Goal: Information Seeking & Learning: Learn about a topic

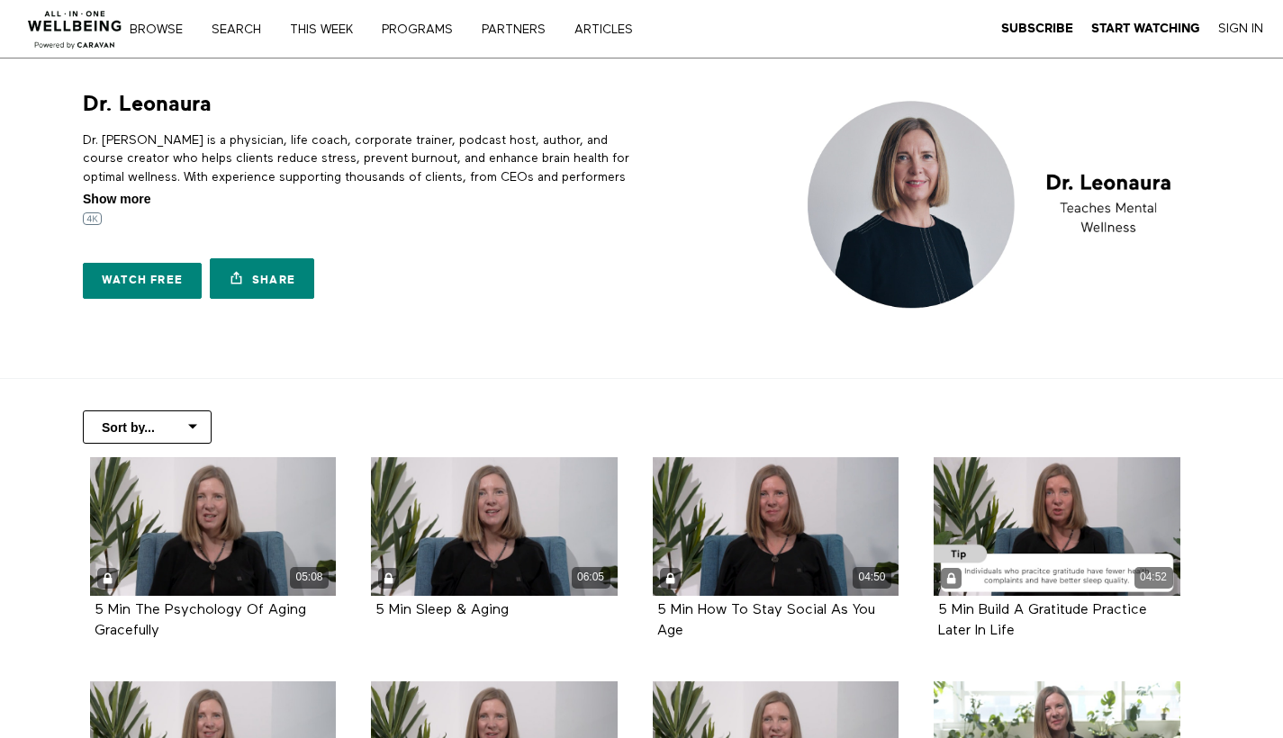
click at [125, 195] on span "Show more" at bounding box center [117, 199] width 68 height 19
click at [0, 0] on input "Show more Show less" at bounding box center [0, 0] width 0 height 0
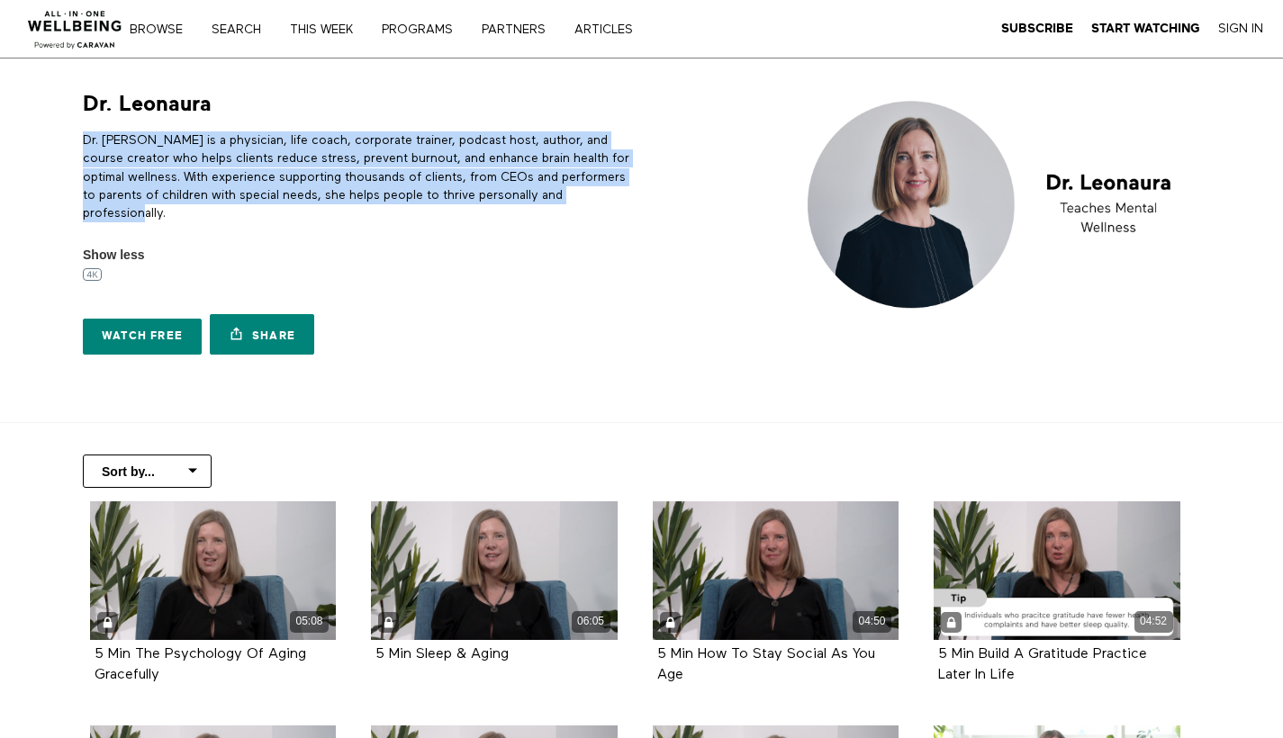
drag, startPoint x: 84, startPoint y: 136, endPoint x: 205, endPoint y: 220, distance: 147.6
click at [205, 220] on p "Dr. Leonaura is a physician, life coach, corporate trainer, podcast host, autho…" at bounding box center [359, 176] width 552 height 91
copy p "Dr. Leonaura is a physician, life coach, corporate trainer, podcast host, autho…"
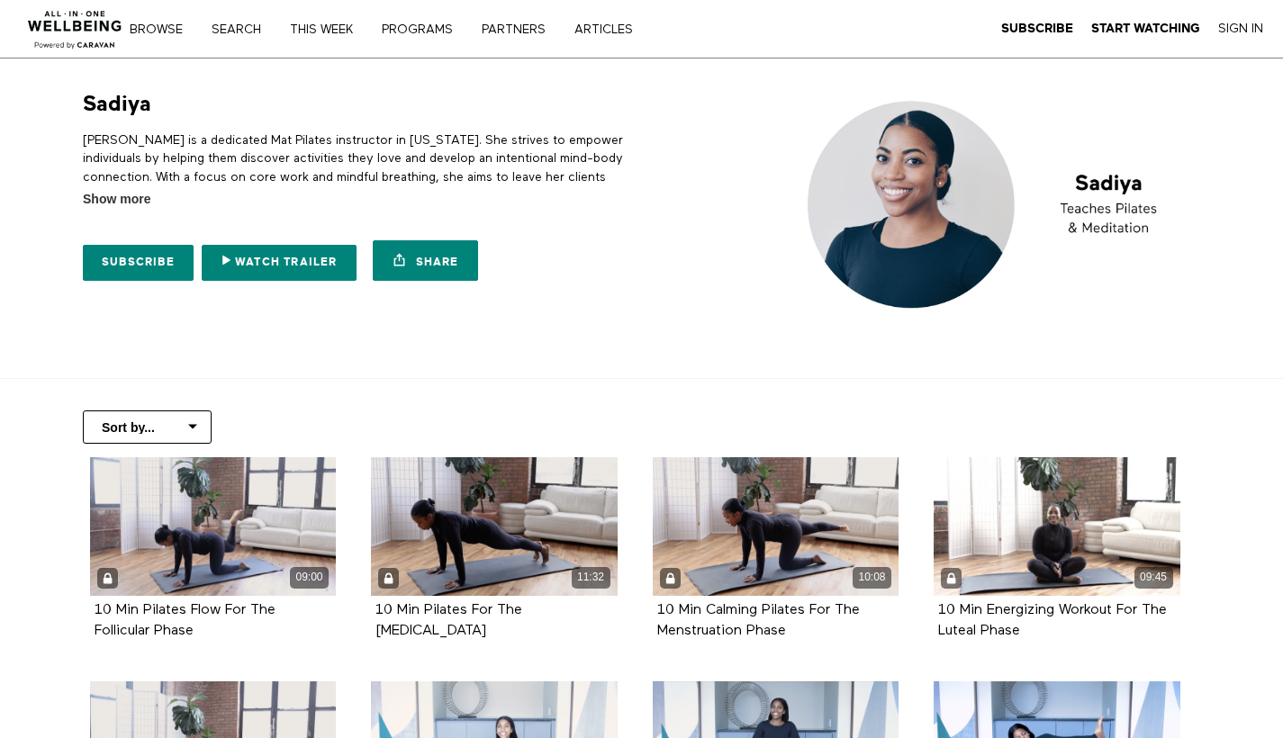
click at [101, 187] on div "[PERSON_NAME] is a dedicated Mat Pilates instructor in [US_STATE]. She strives …" at bounding box center [359, 163] width 552 height 91
click at [102, 195] on span "Show more" at bounding box center [117, 199] width 68 height 19
click at [0, 0] on input "Show more Show less" at bounding box center [0, 0] width 0 height 0
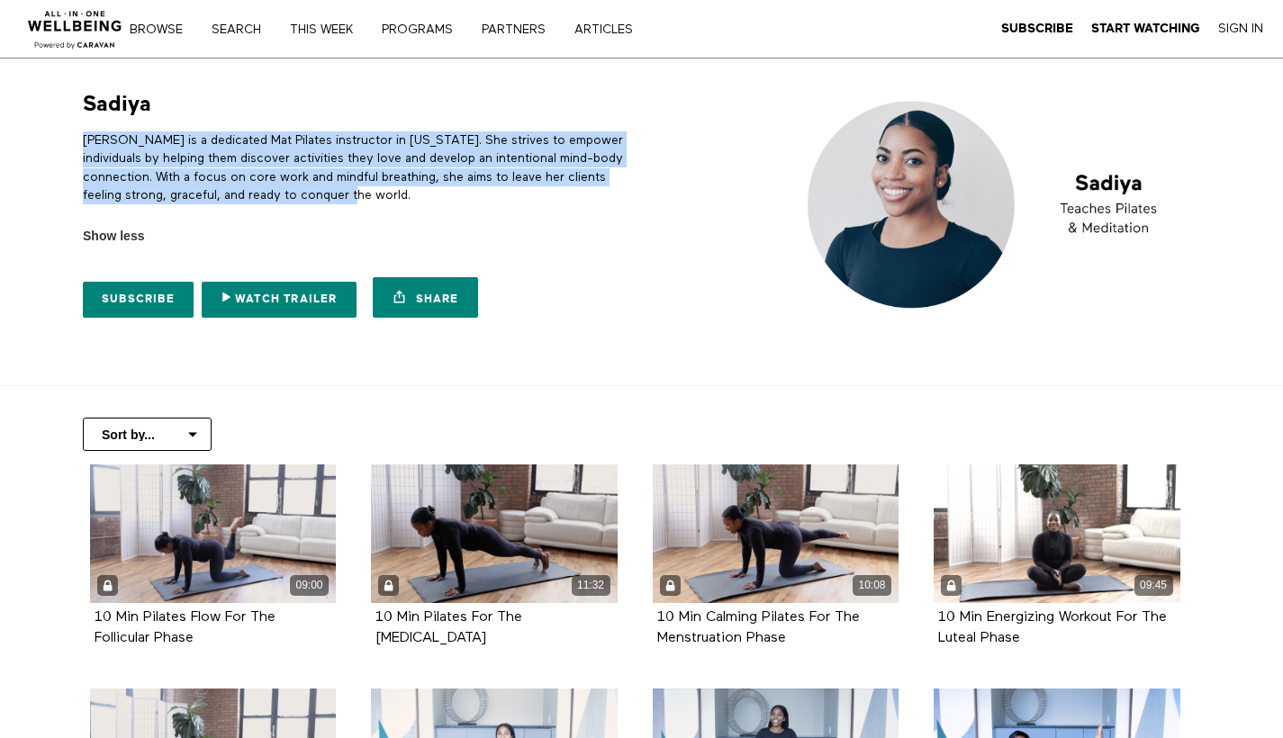
drag, startPoint x: 84, startPoint y: 137, endPoint x: 354, endPoint y: 184, distance: 274.2
click at [354, 184] on p "Sadiya is a dedicated Mat Pilates instructor in New York. She strives to empowe…" at bounding box center [359, 167] width 552 height 73
copy p "Sadiya is a dedicated Mat Pilates instructor in New York. She strives to empowe…"
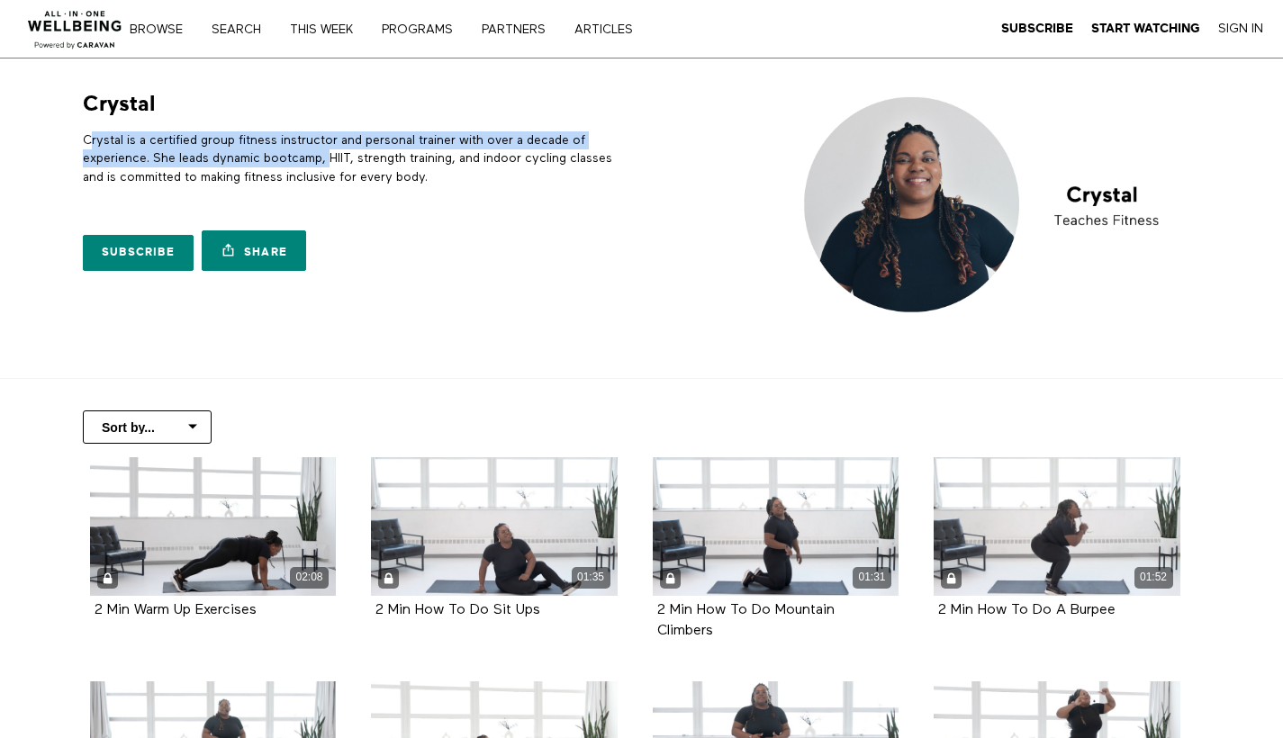
drag, startPoint x: 99, startPoint y: 144, endPoint x: 337, endPoint y: 147, distance: 237.8
click at [337, 147] on p "Crystal is a certified group fitness instructor and personal trainer with over …" at bounding box center [359, 158] width 552 height 55
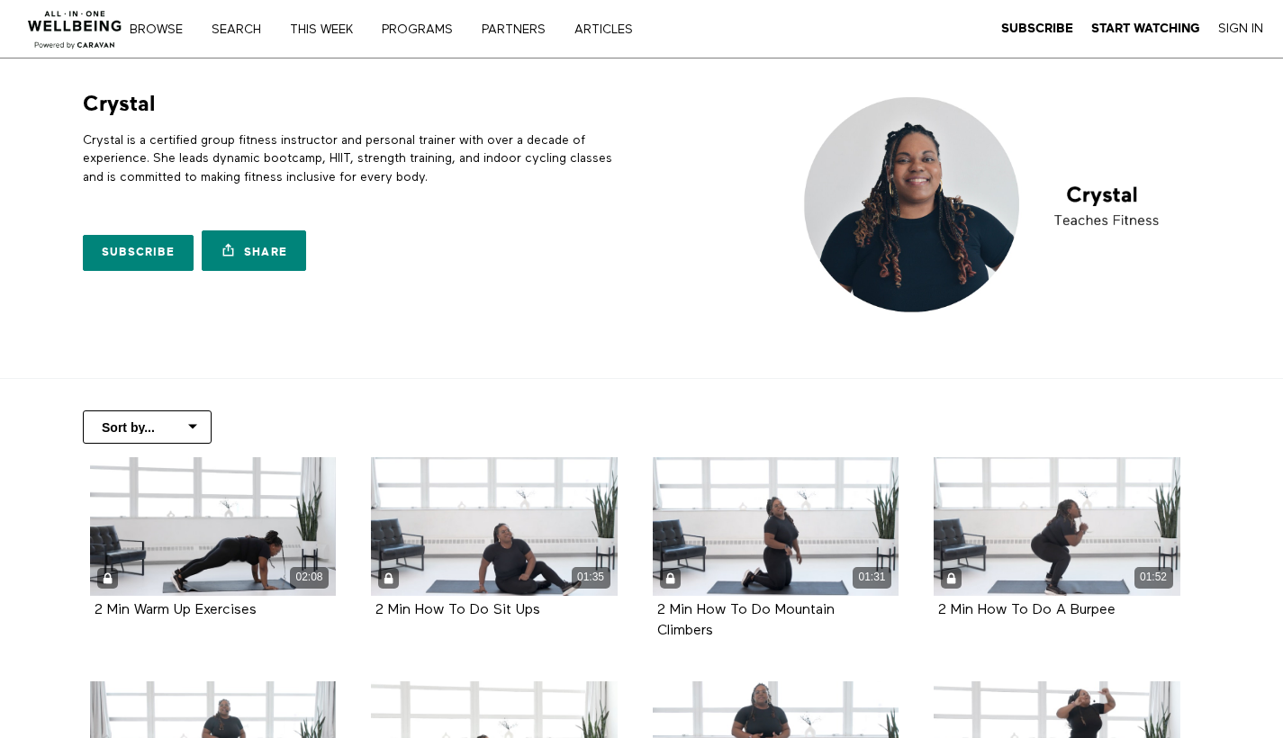
click at [419, 154] on p "Crystal is a certified group fitness instructor and personal trainer with over …" at bounding box center [359, 158] width 552 height 55
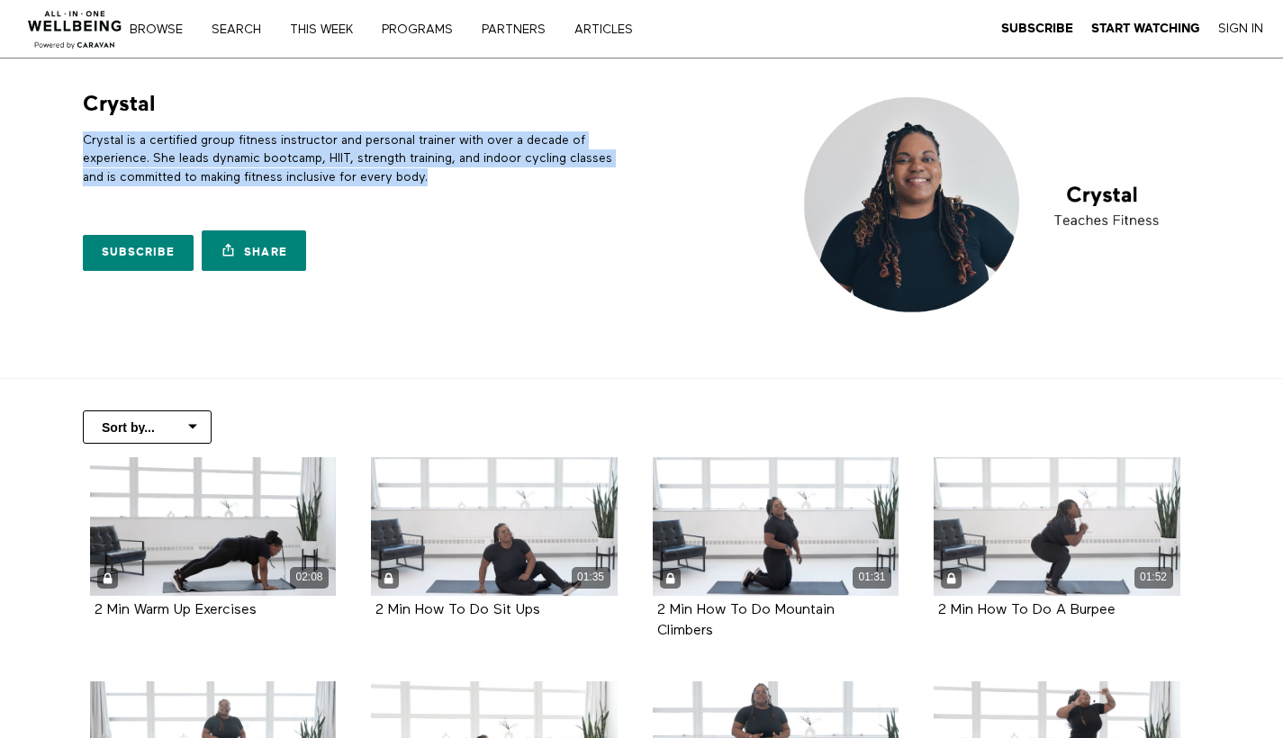
drag, startPoint x: 434, startPoint y: 177, endPoint x: 84, endPoint y: 143, distance: 352.0
click at [84, 143] on p "Crystal is a certified group fitness instructor and personal trainer with over …" at bounding box center [359, 158] width 552 height 55
copy p "Crystal is a certified group fitness instructor and personal trainer with over …"
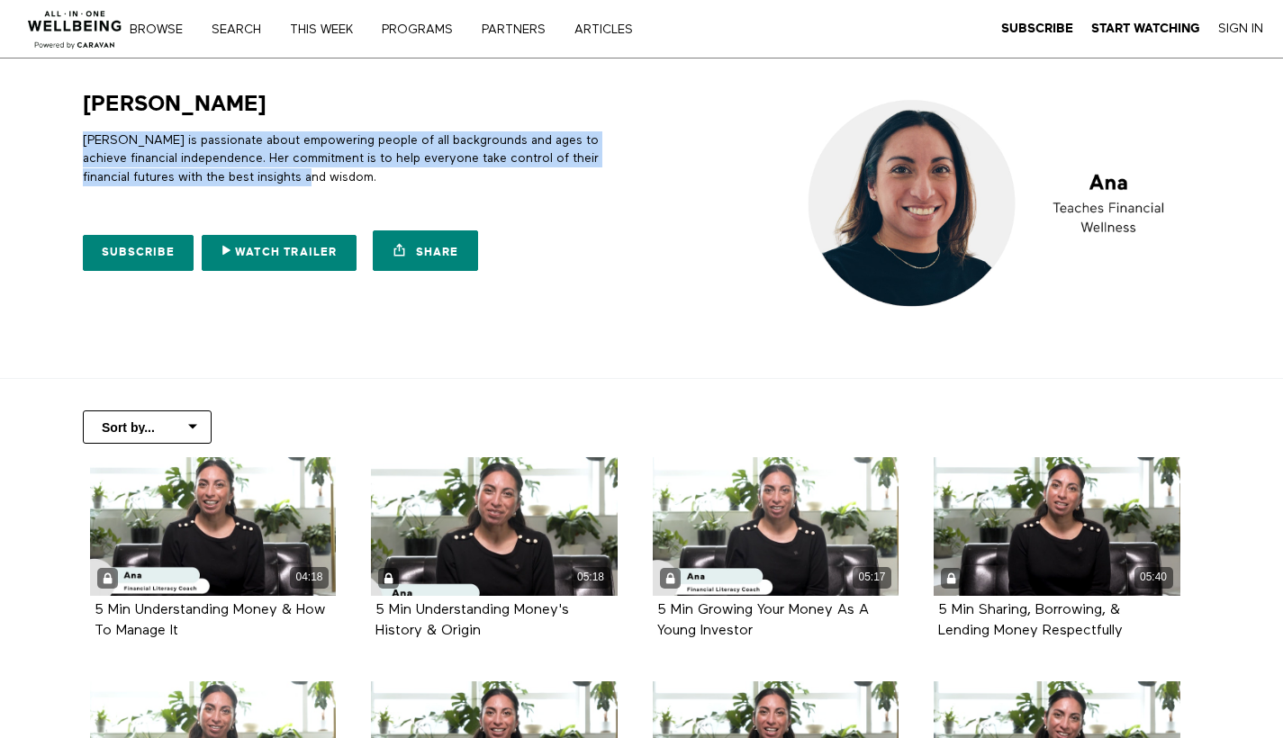
drag, startPoint x: 86, startPoint y: 141, endPoint x: 277, endPoint y: 183, distance: 196.2
click at [277, 183] on p "[PERSON_NAME] is passionate about empowering people of all backgrounds and ages…" at bounding box center [359, 158] width 552 height 55
copy p "[PERSON_NAME] is passionate about empowering people of all backgrounds and ages…"
